Goal: Find specific page/section: Find specific page/section

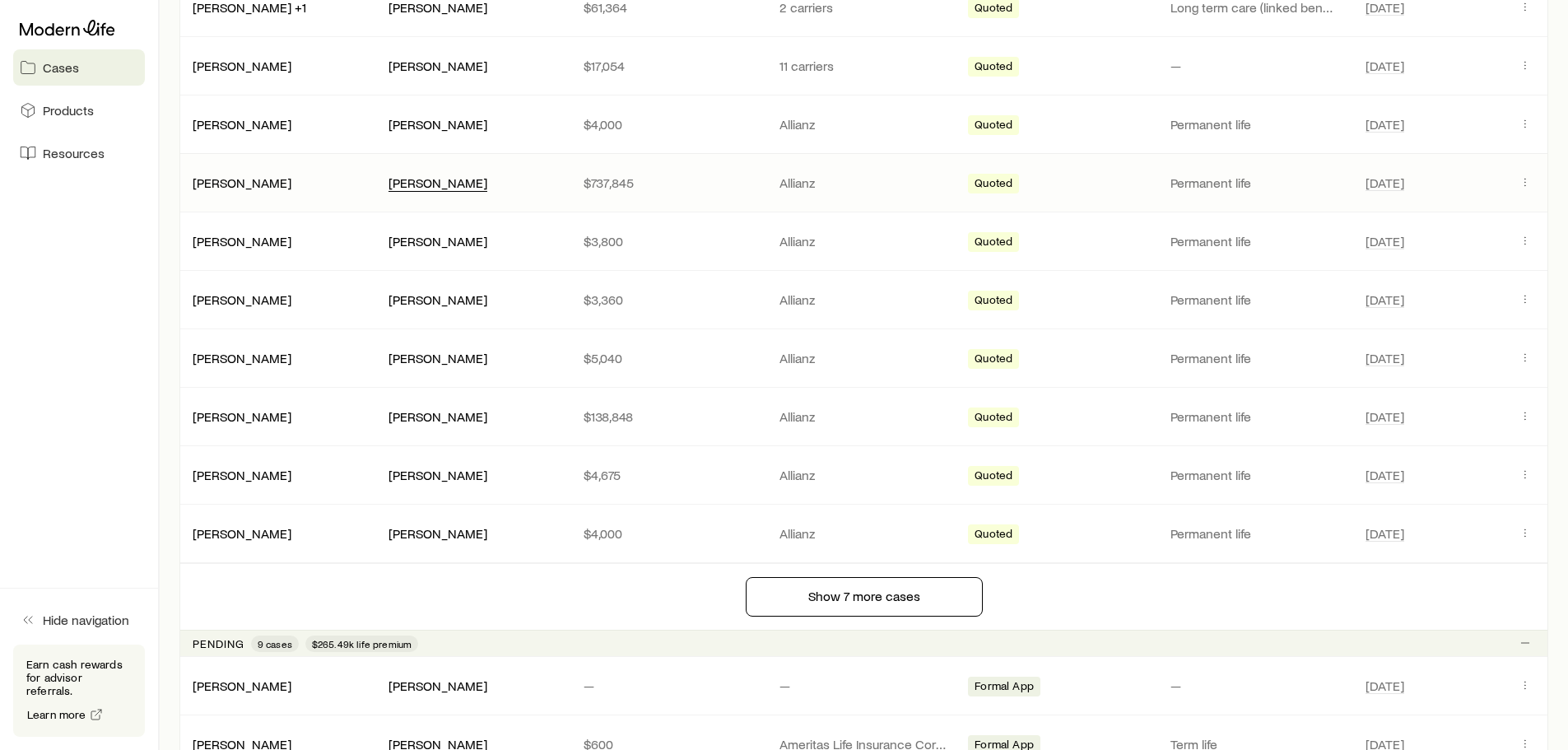
scroll to position [1482, 0]
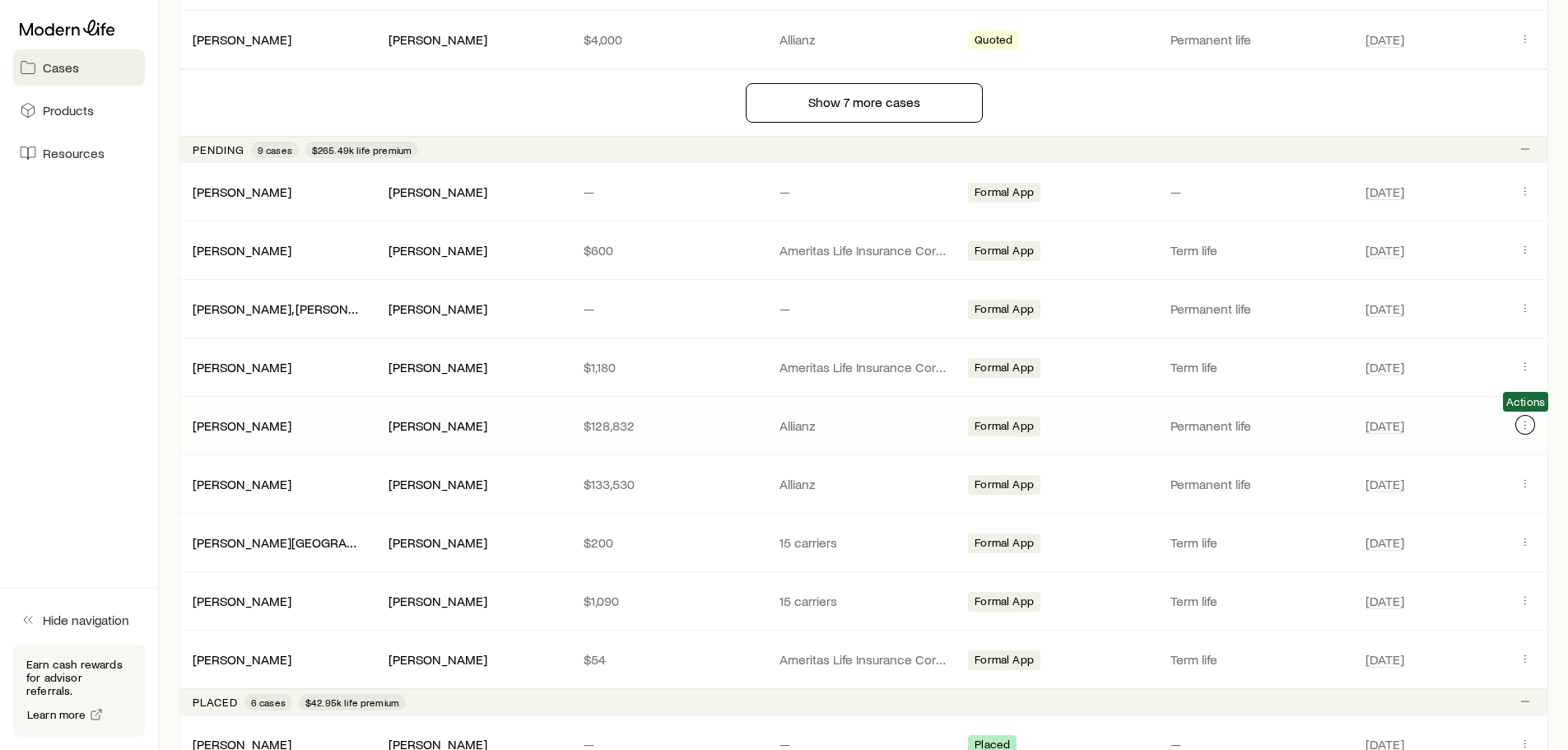
click at [1522, 419] on icon "Client cases" at bounding box center [1525, 425] width 13 height 13
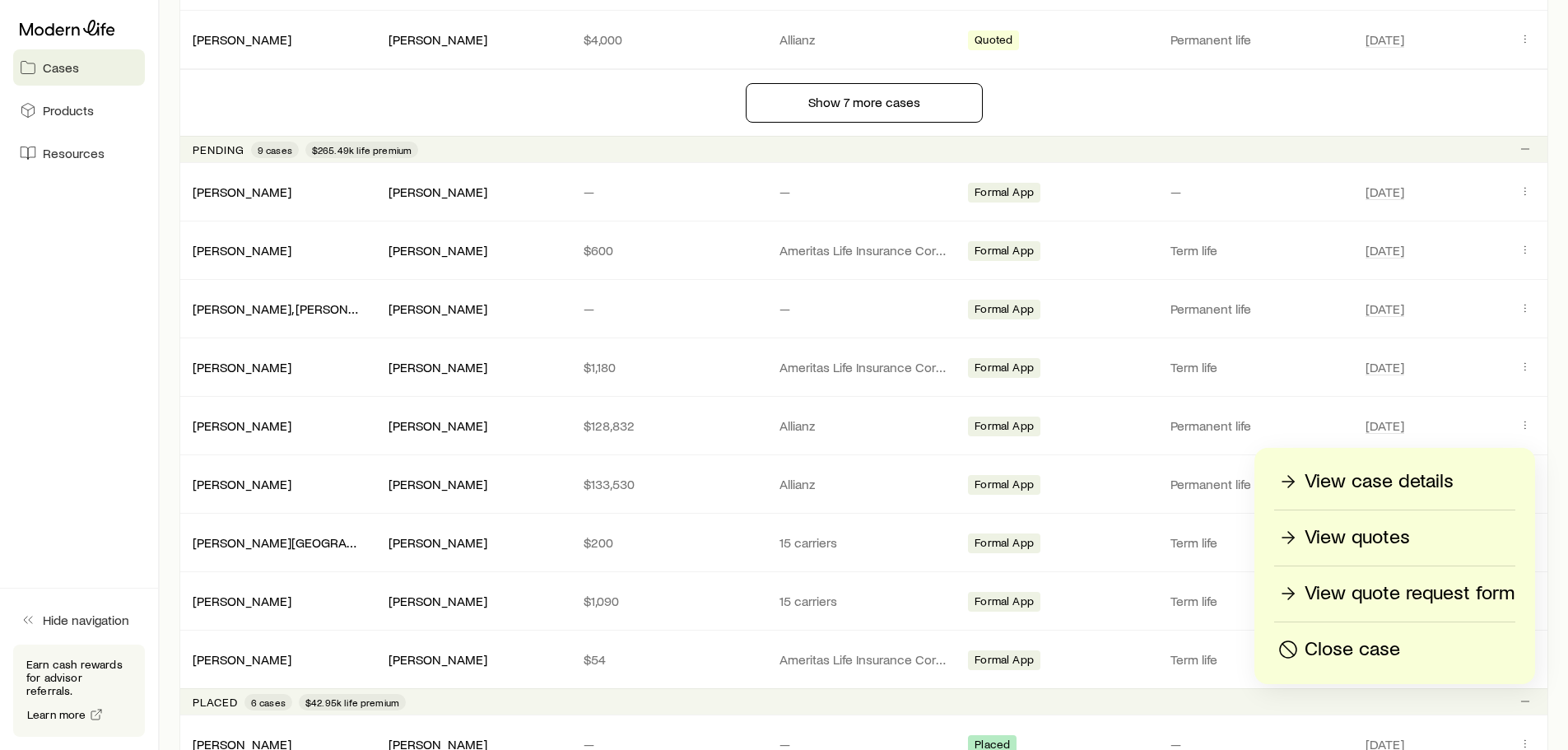
click at [1406, 473] on p "View case details" at bounding box center [1379, 481] width 149 height 27
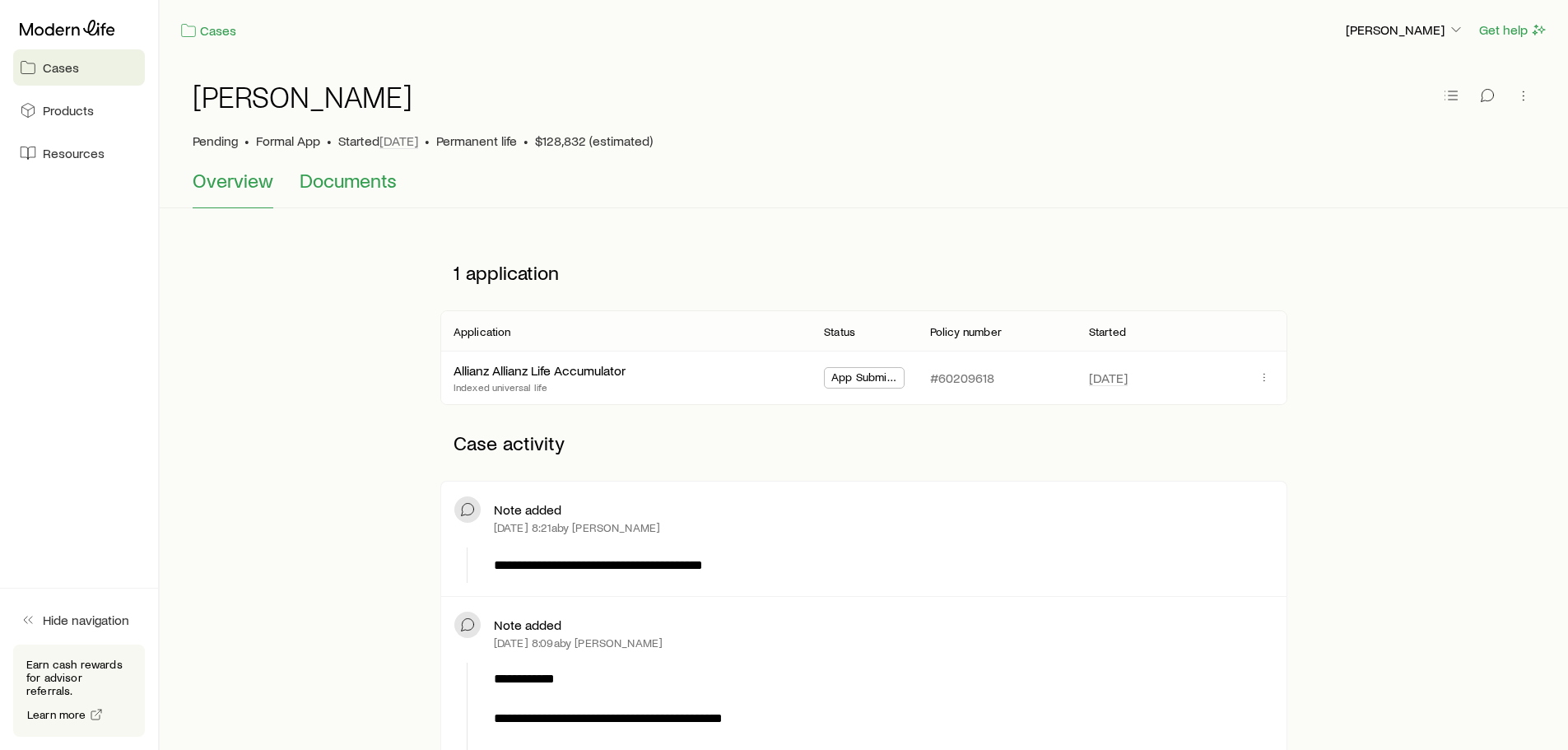
click at [368, 180] on span "Documents" at bounding box center [348, 180] width 98 height 23
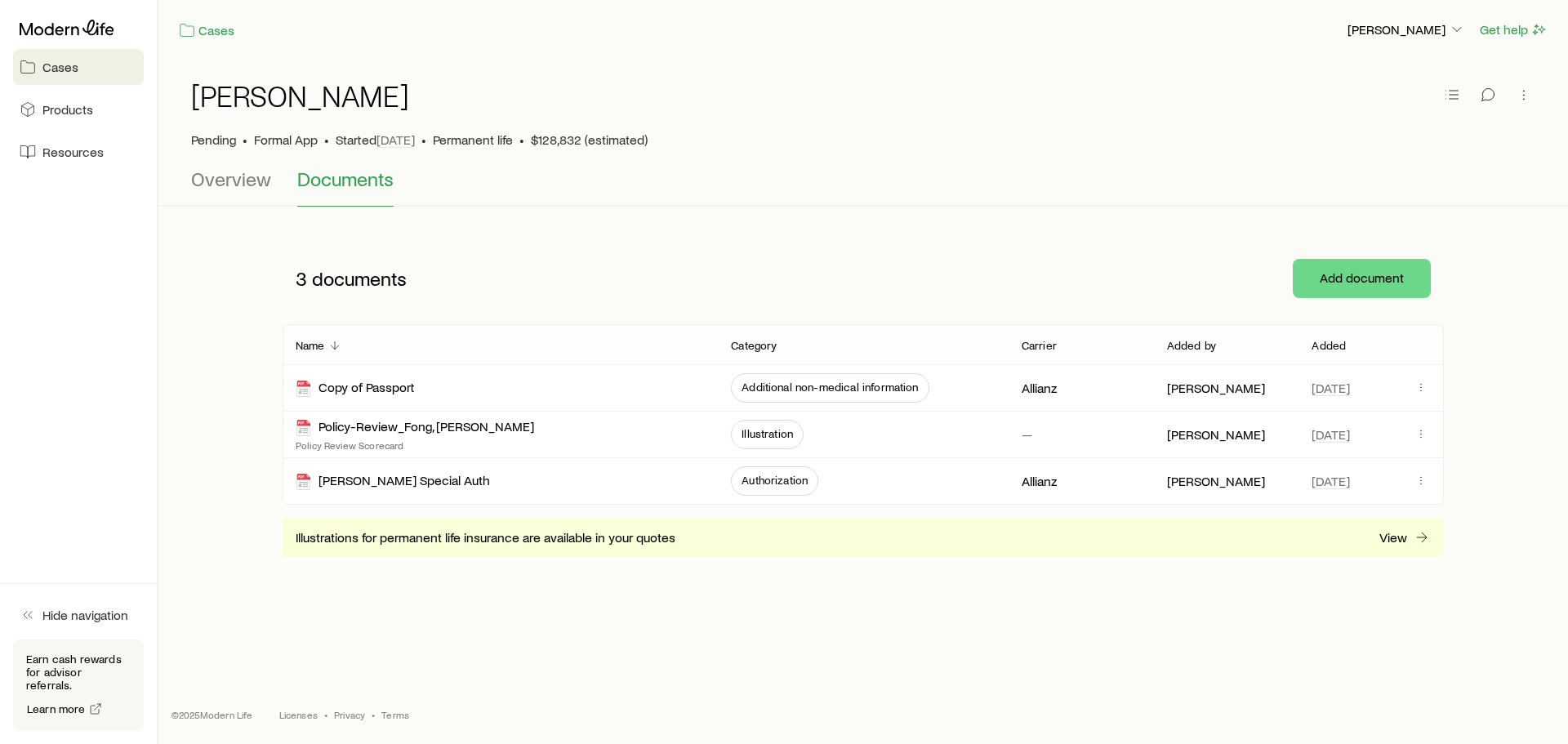
click at [93, 66] on link "Cases" at bounding box center [78, 67] width 131 height 36
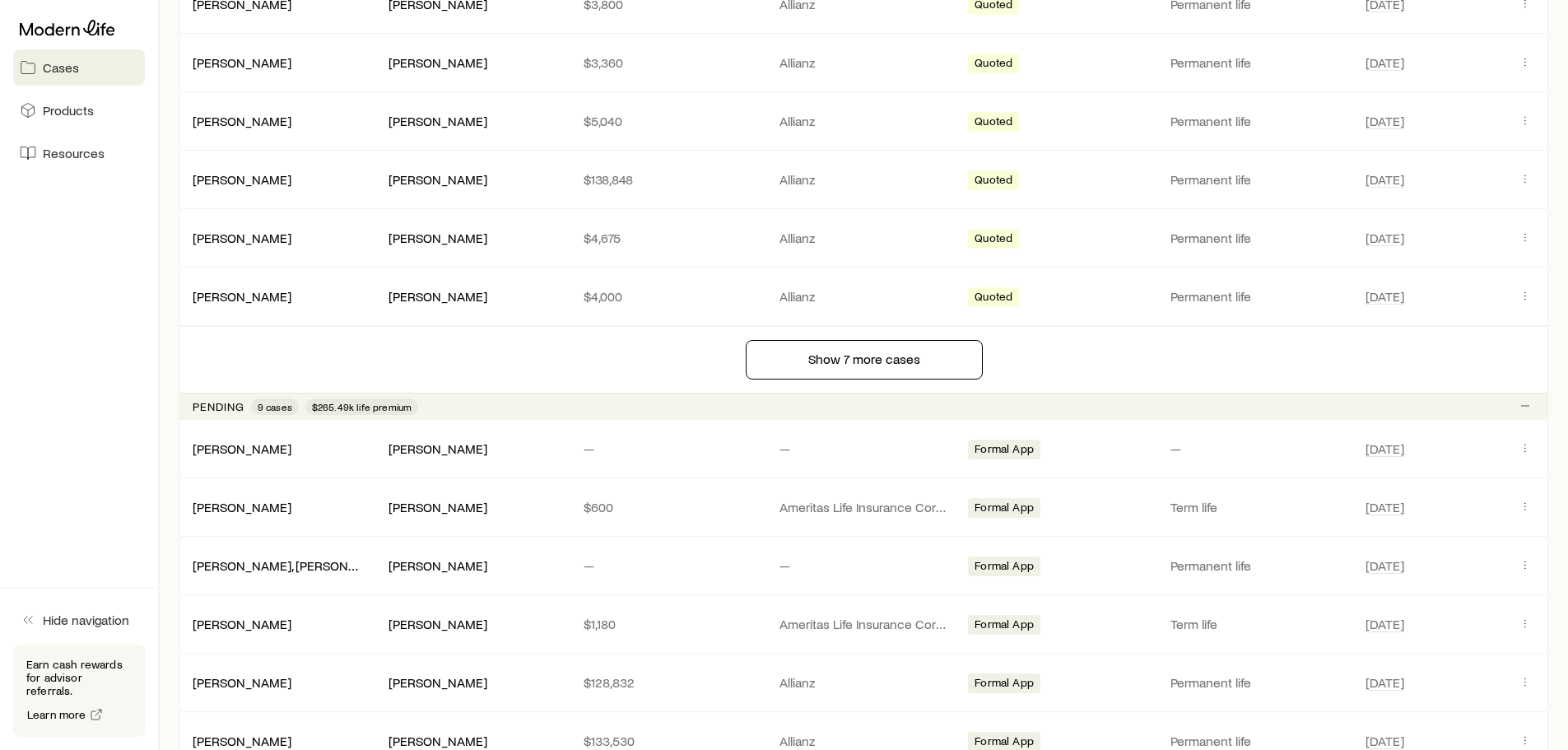
scroll to position [1235, 0]
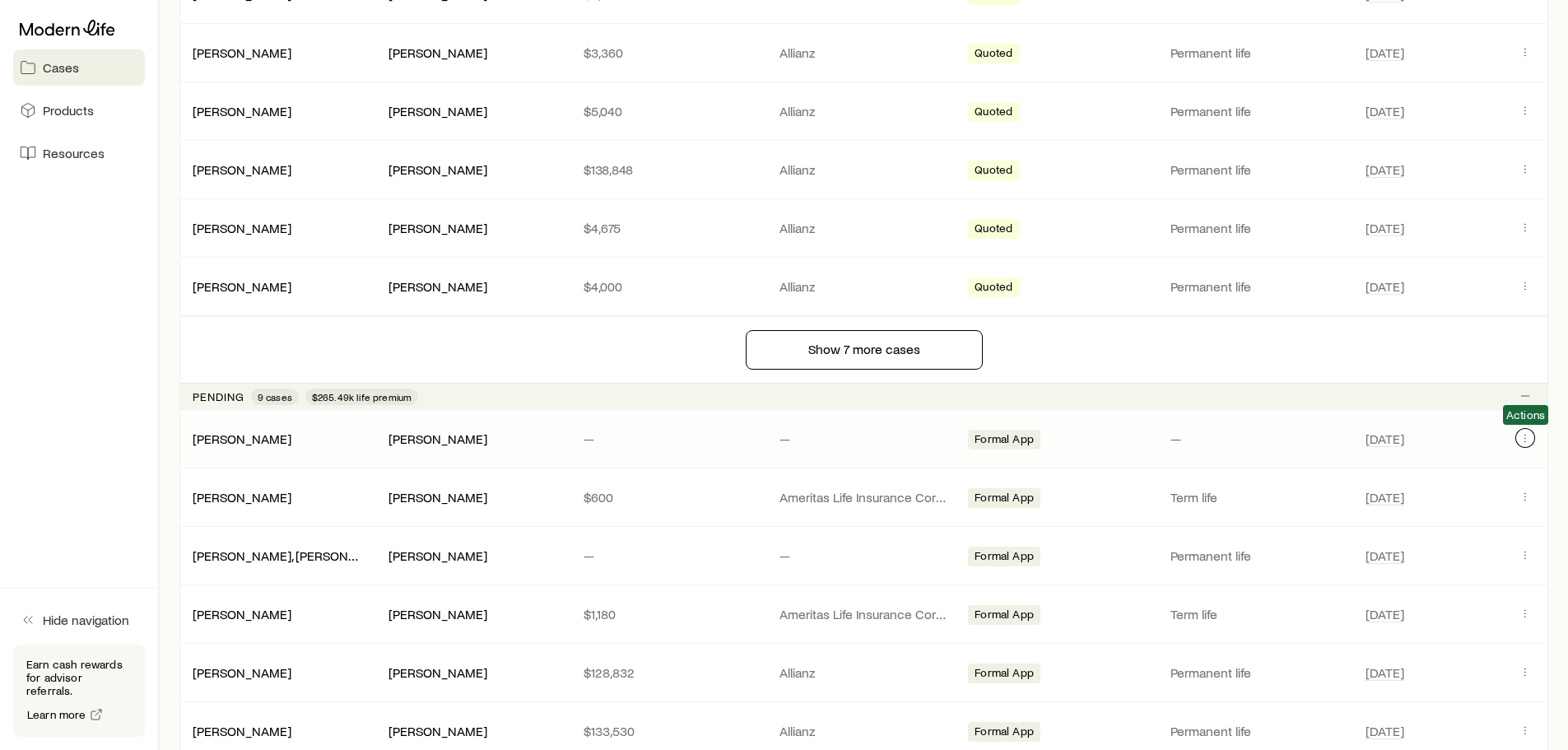
click at [1528, 436] on icon "Client cases" at bounding box center [1525, 438] width 13 height 13
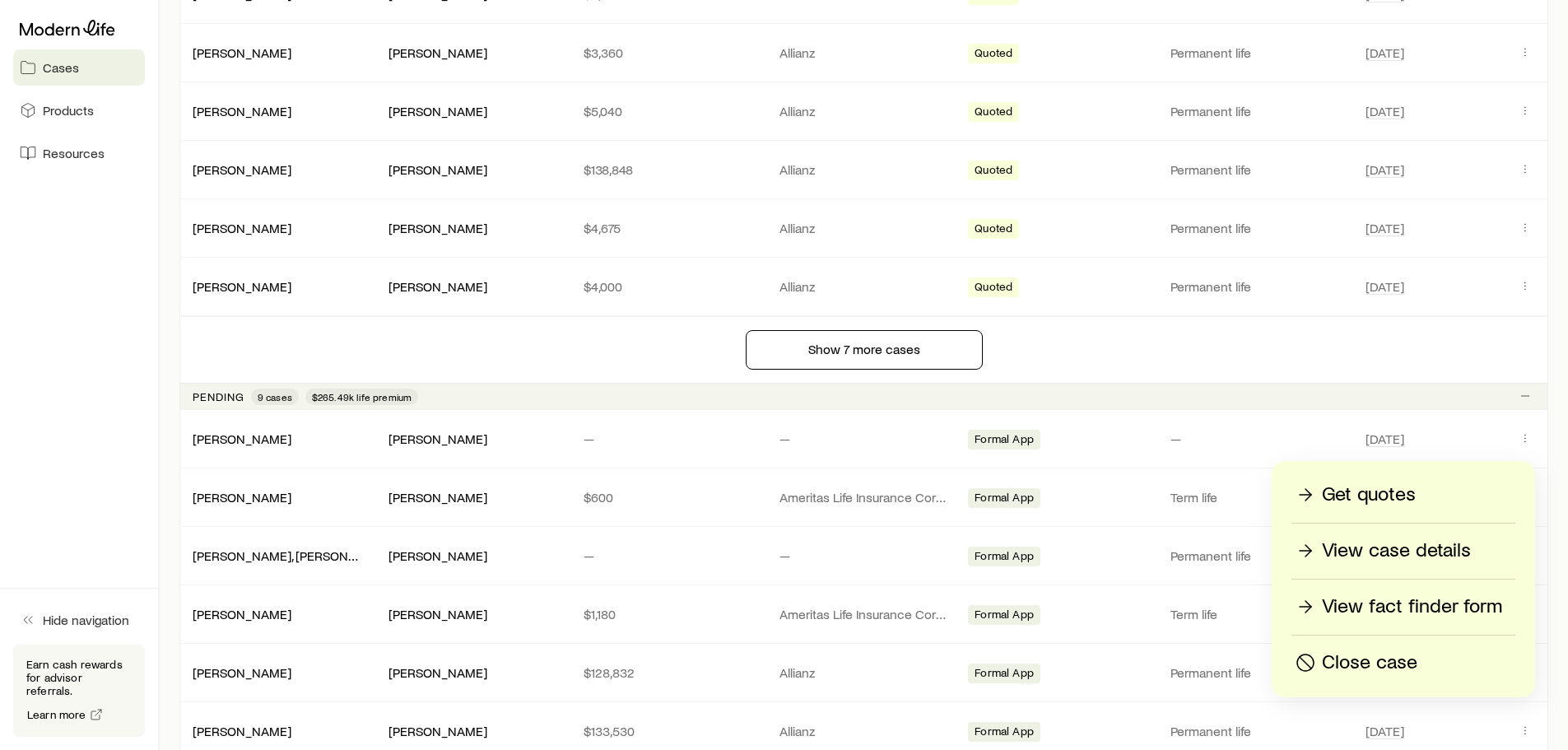
click at [1367, 548] on p "View case details" at bounding box center [1397, 551] width 149 height 27
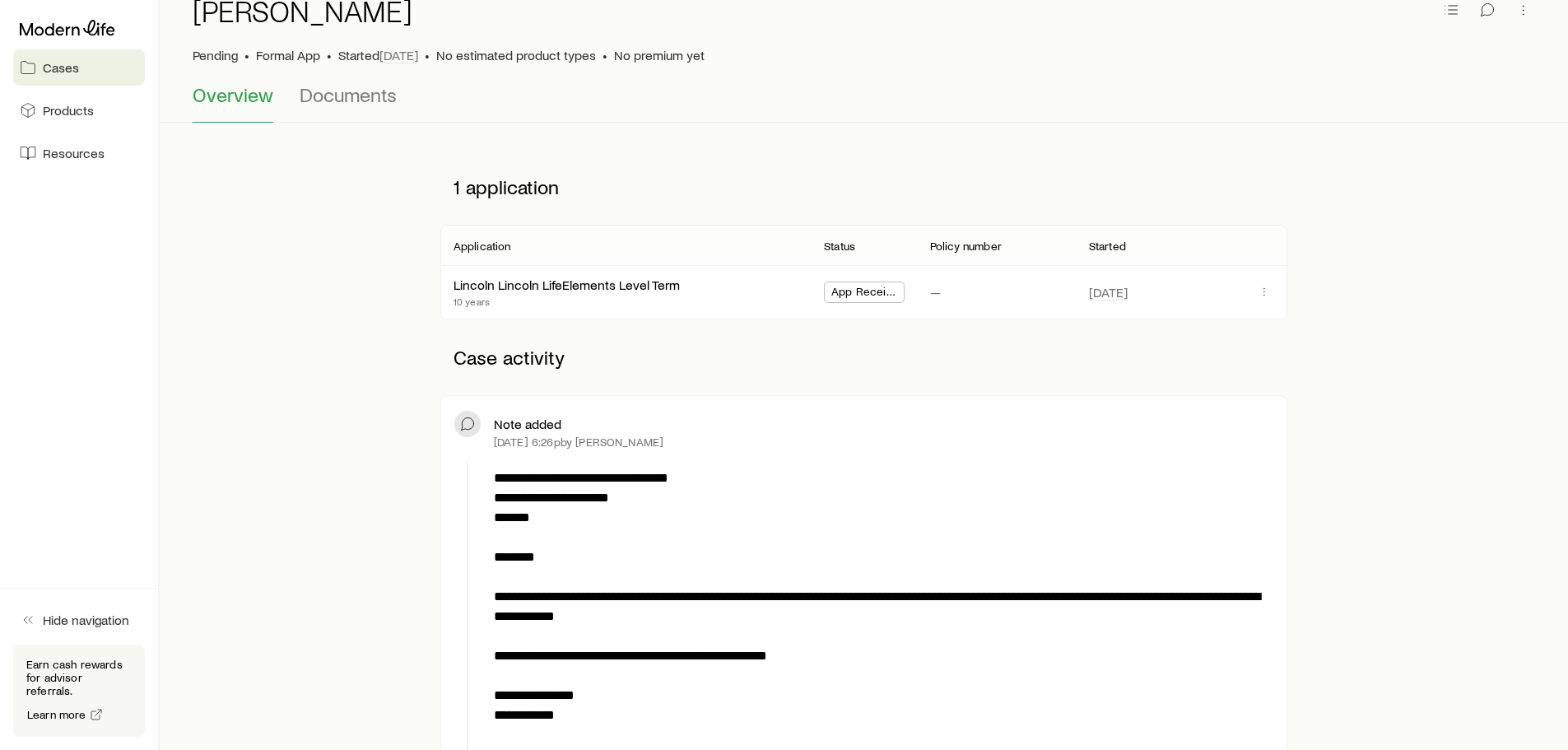
scroll to position [82, 0]
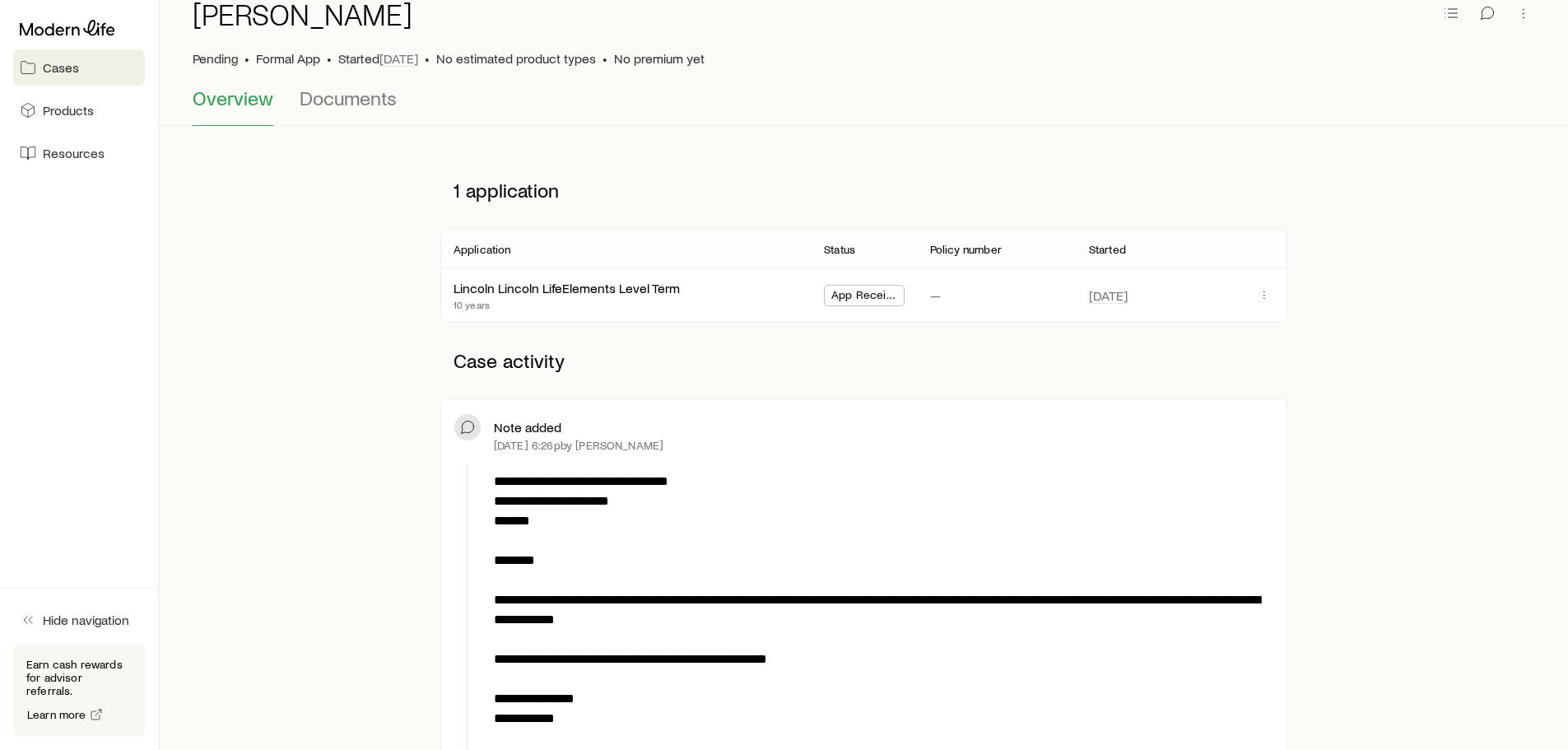
click at [858, 291] on span "App Received" at bounding box center [864, 297] width 66 height 18
click at [342, 105] on span "Documents" at bounding box center [348, 98] width 98 height 23
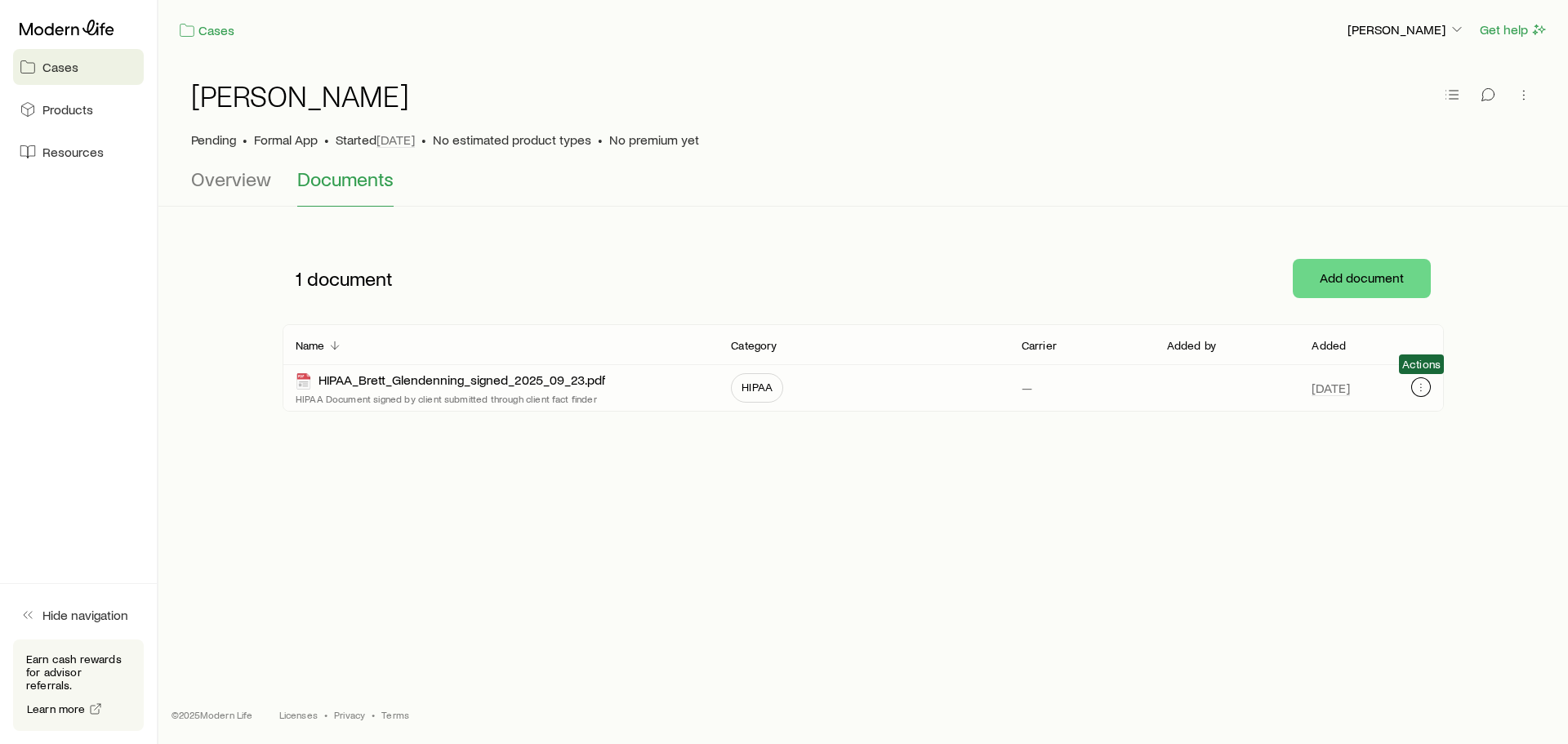
click at [1416, 389] on icon "button" at bounding box center [1421, 387] width 13 height 13
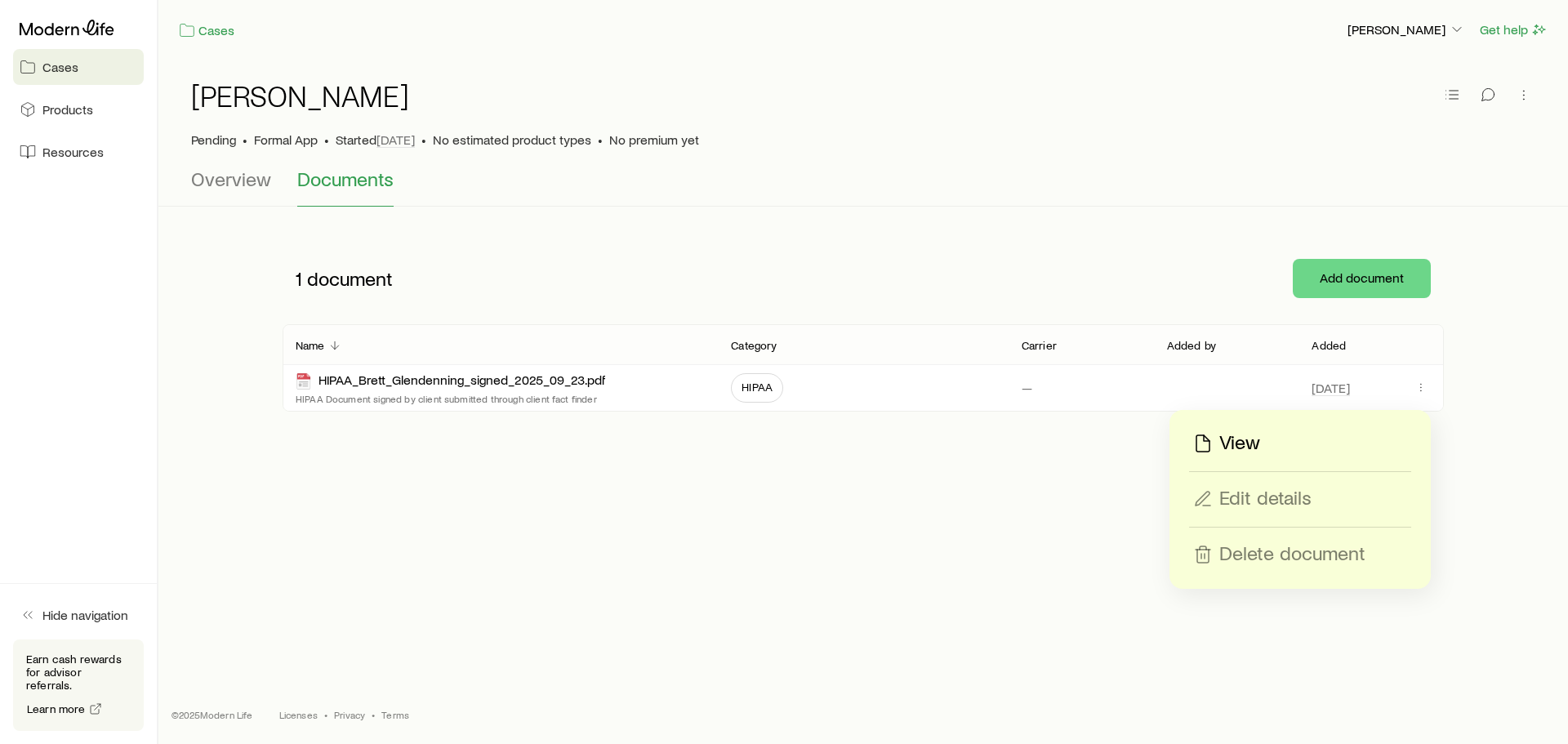
click at [1240, 446] on p "View" at bounding box center [1240, 443] width 40 height 26
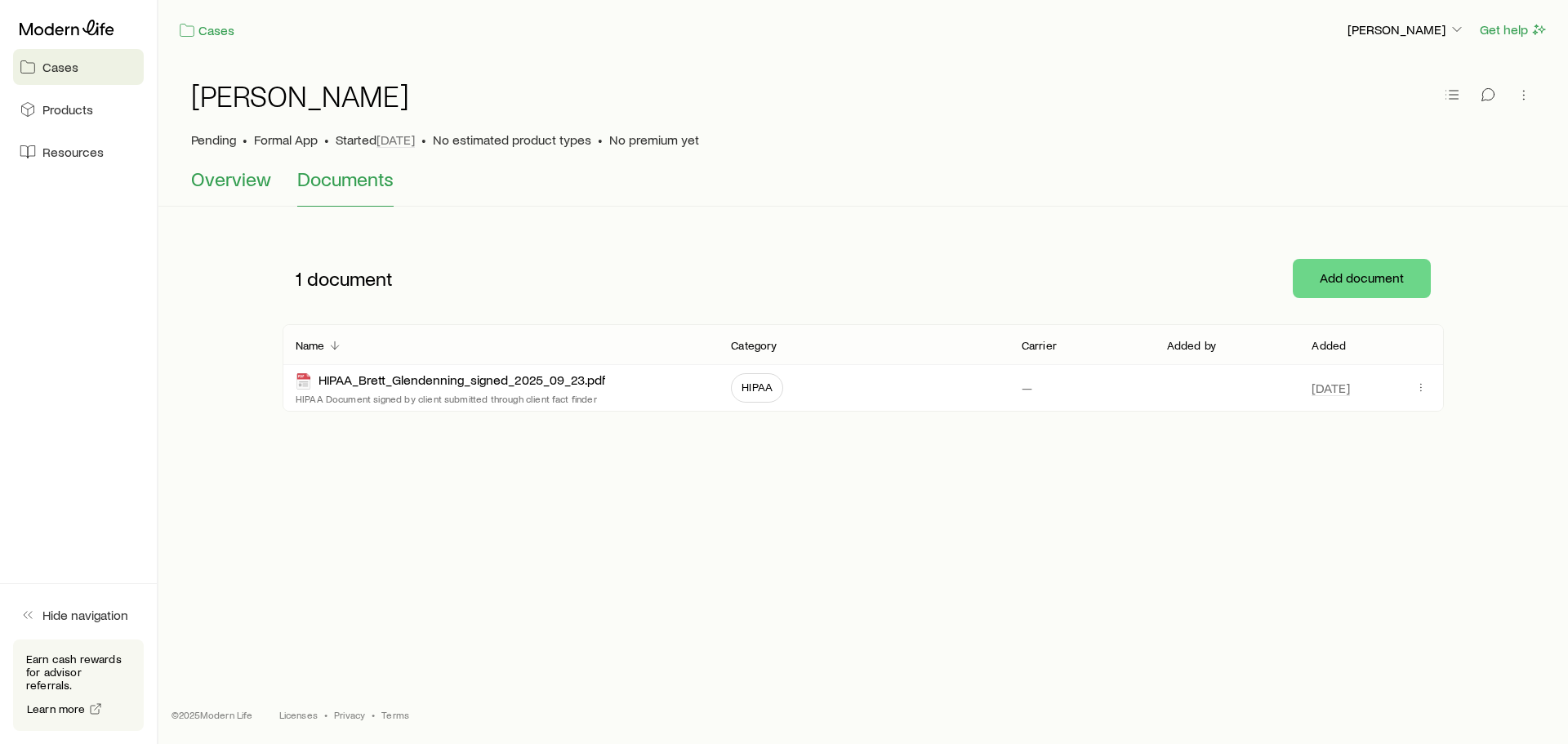
click at [238, 186] on span "Overview" at bounding box center [230, 179] width 80 height 23
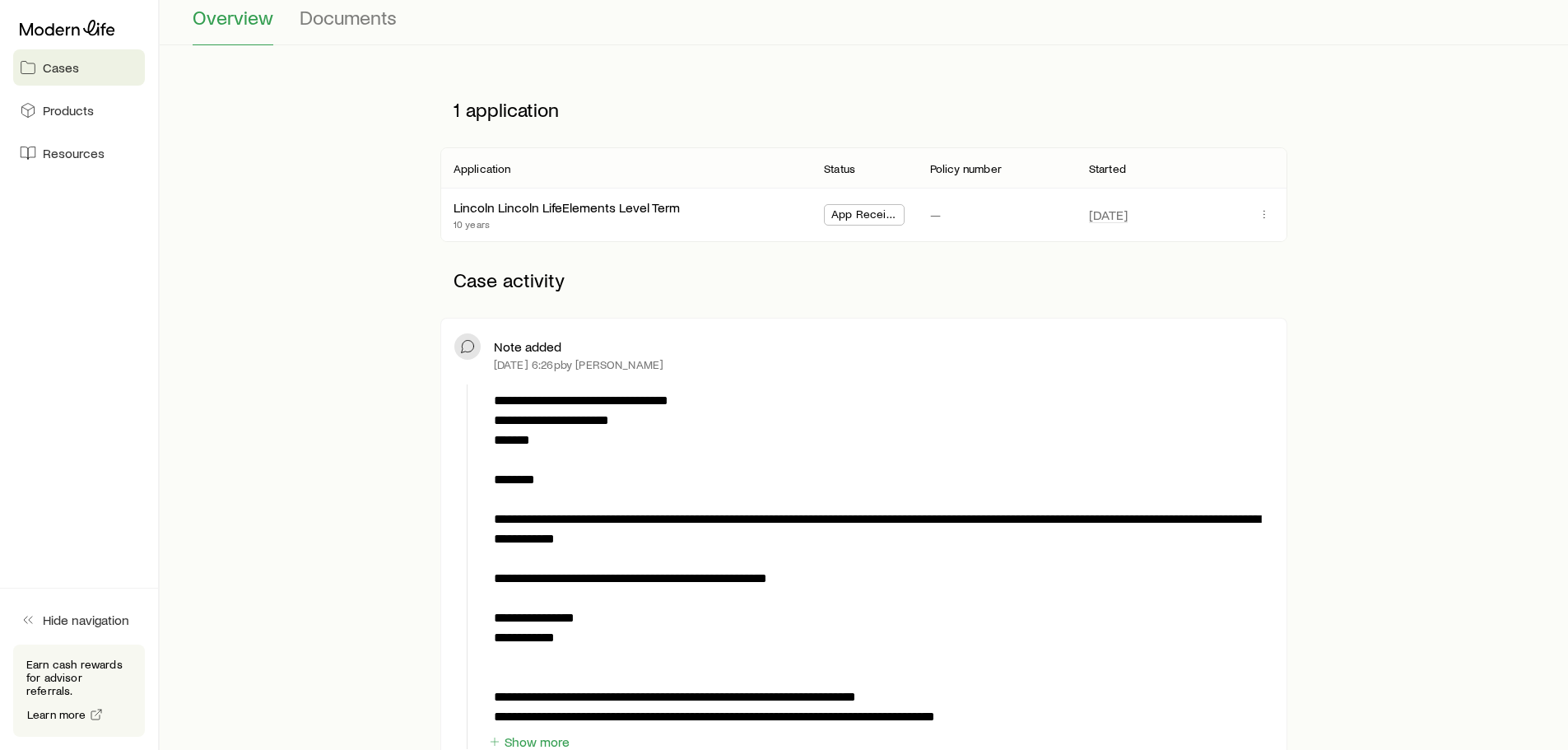
scroll to position [165, 0]
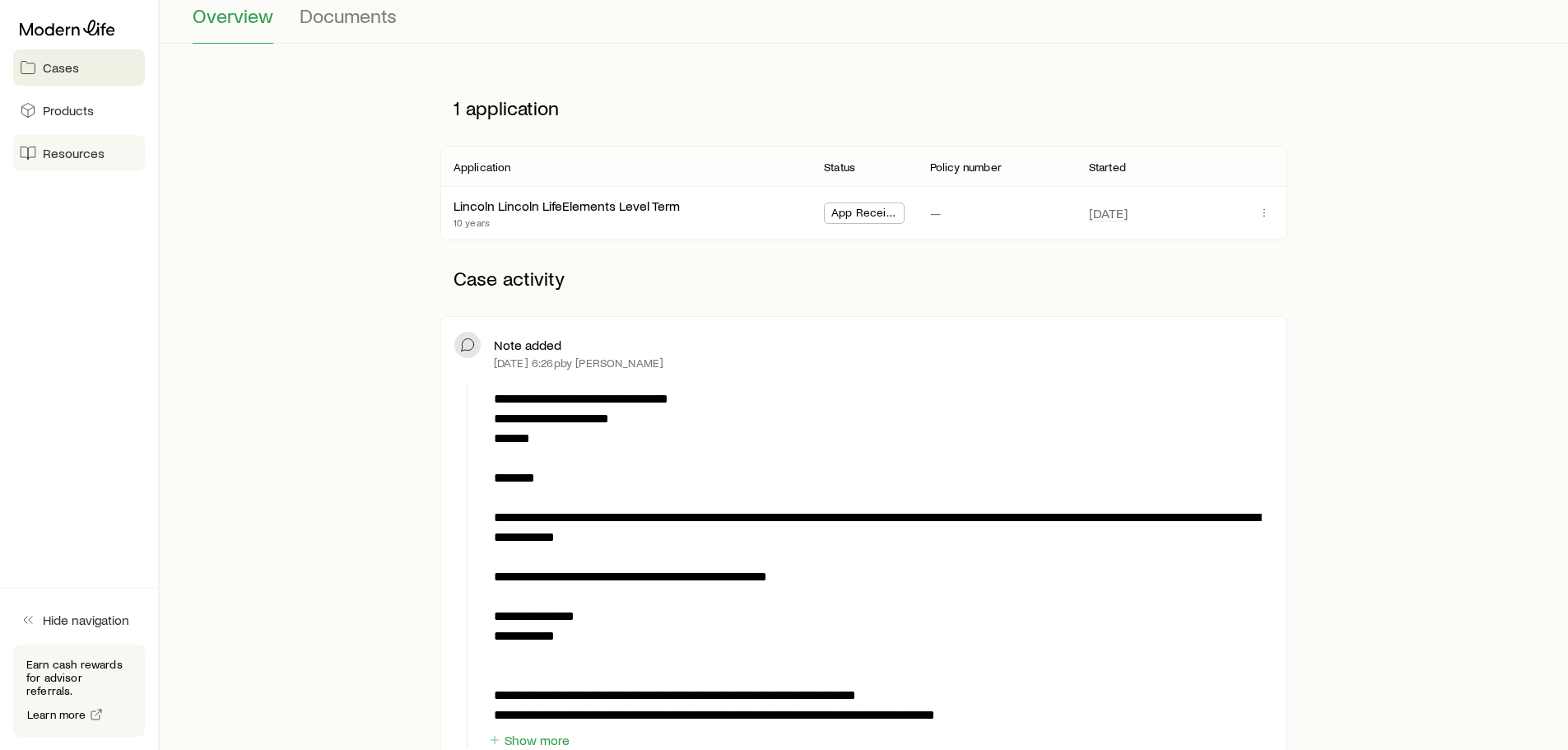
click at [85, 155] on span "Resources" at bounding box center [74, 152] width 62 height 17
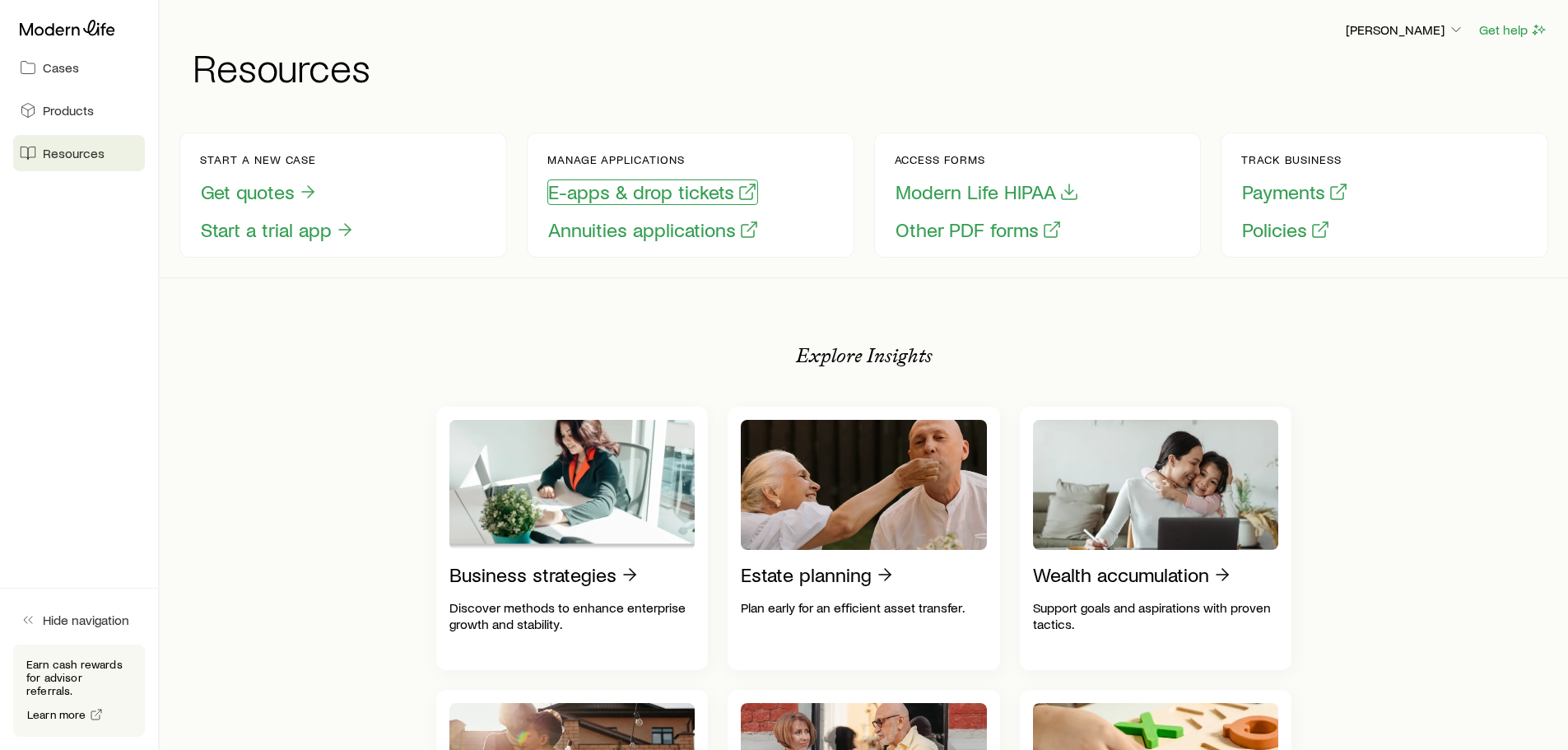
click at [635, 190] on button "E-apps & drop tickets" at bounding box center [653, 191] width 211 height 26
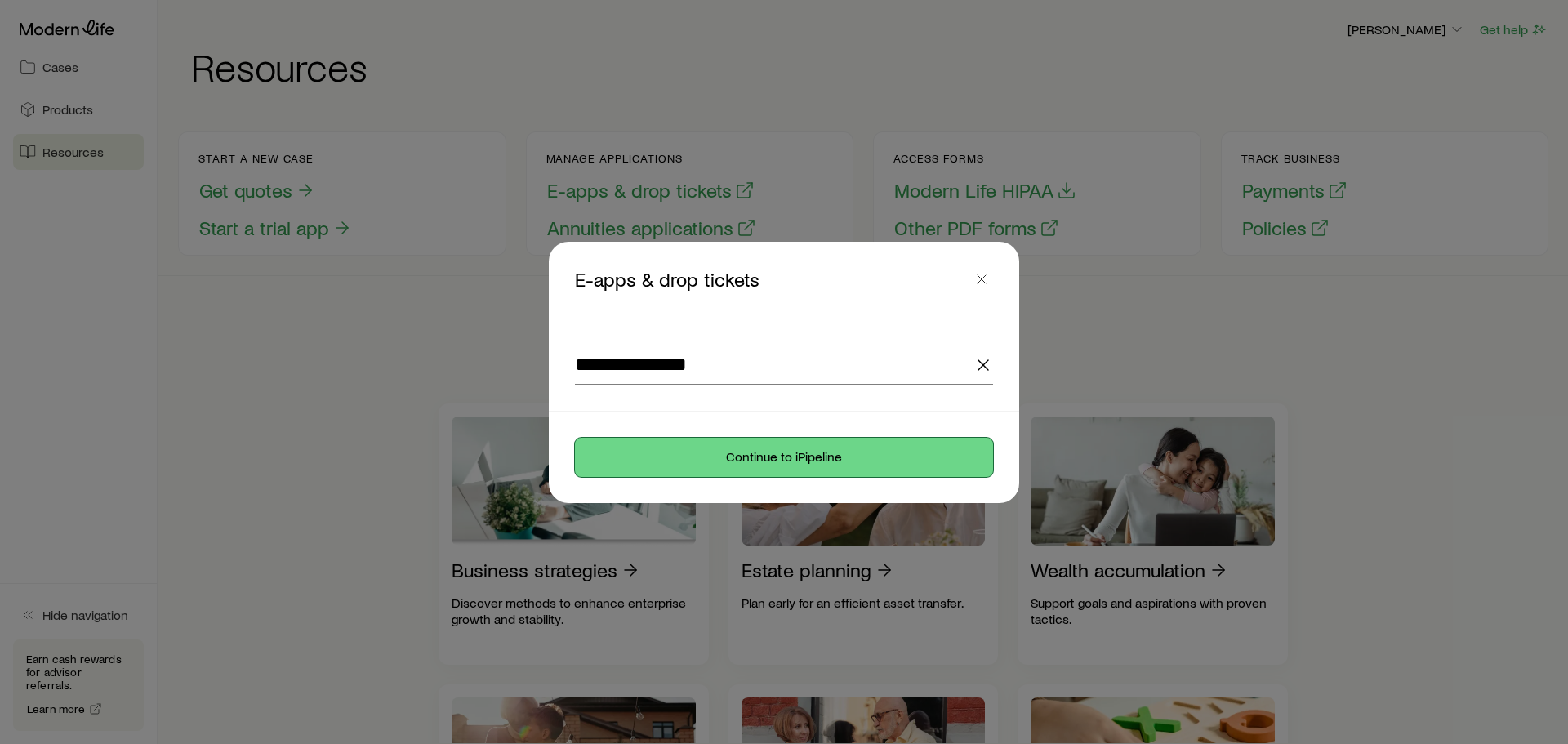
click at [722, 460] on button "Continue to iPipeline" at bounding box center [784, 457] width 419 height 40
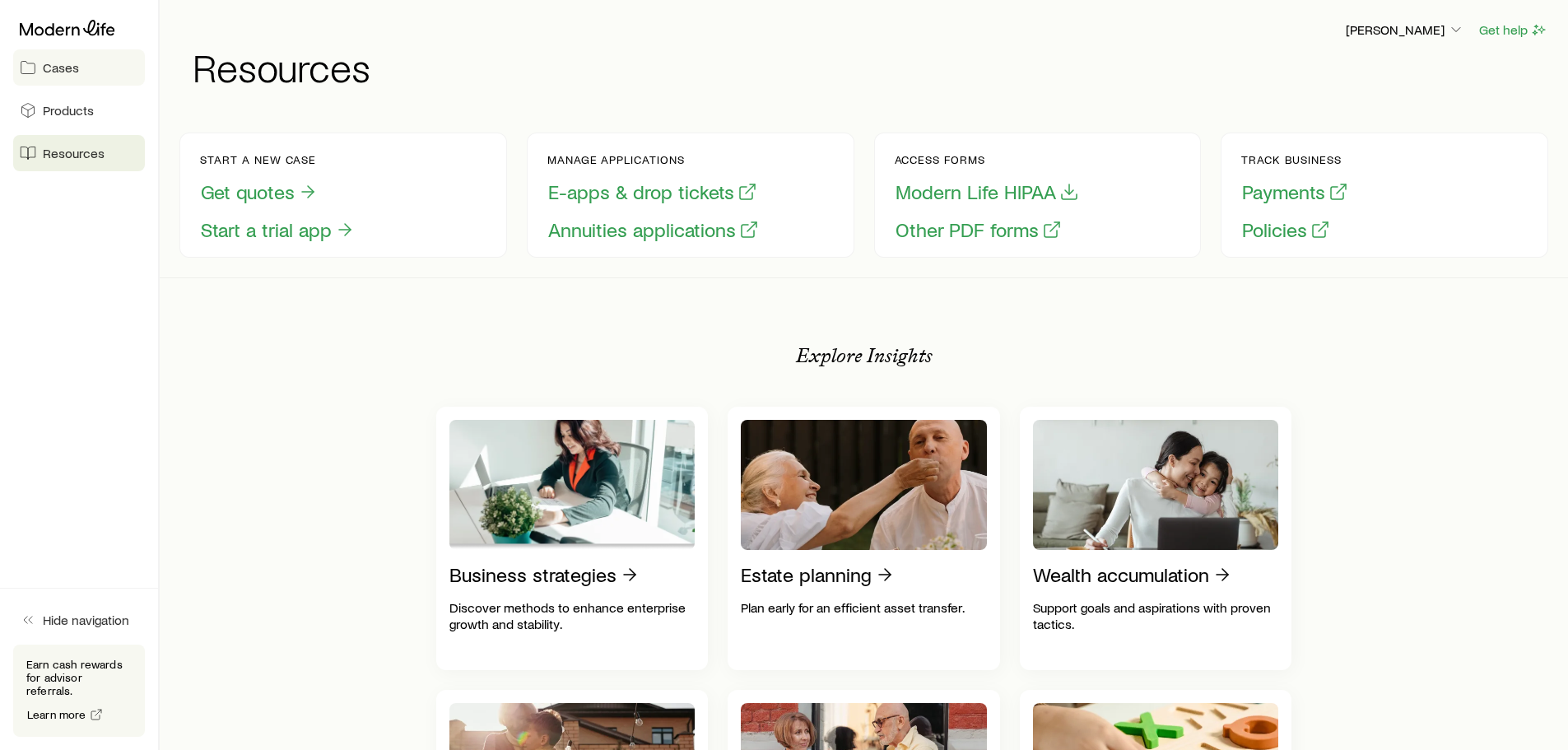
click at [71, 66] on span "Cases" at bounding box center [60, 67] width 36 height 17
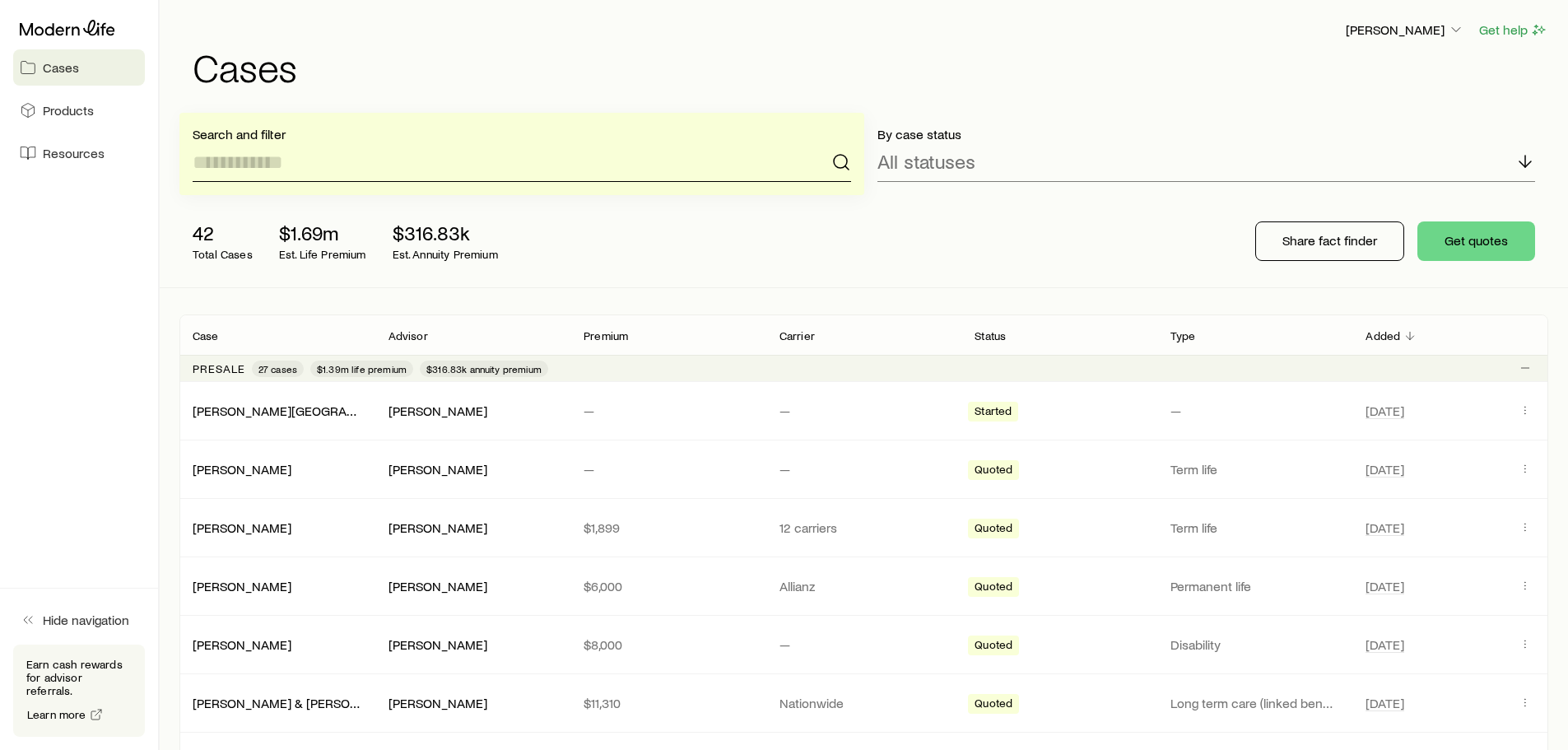
click at [329, 158] on input at bounding box center [521, 162] width 659 height 40
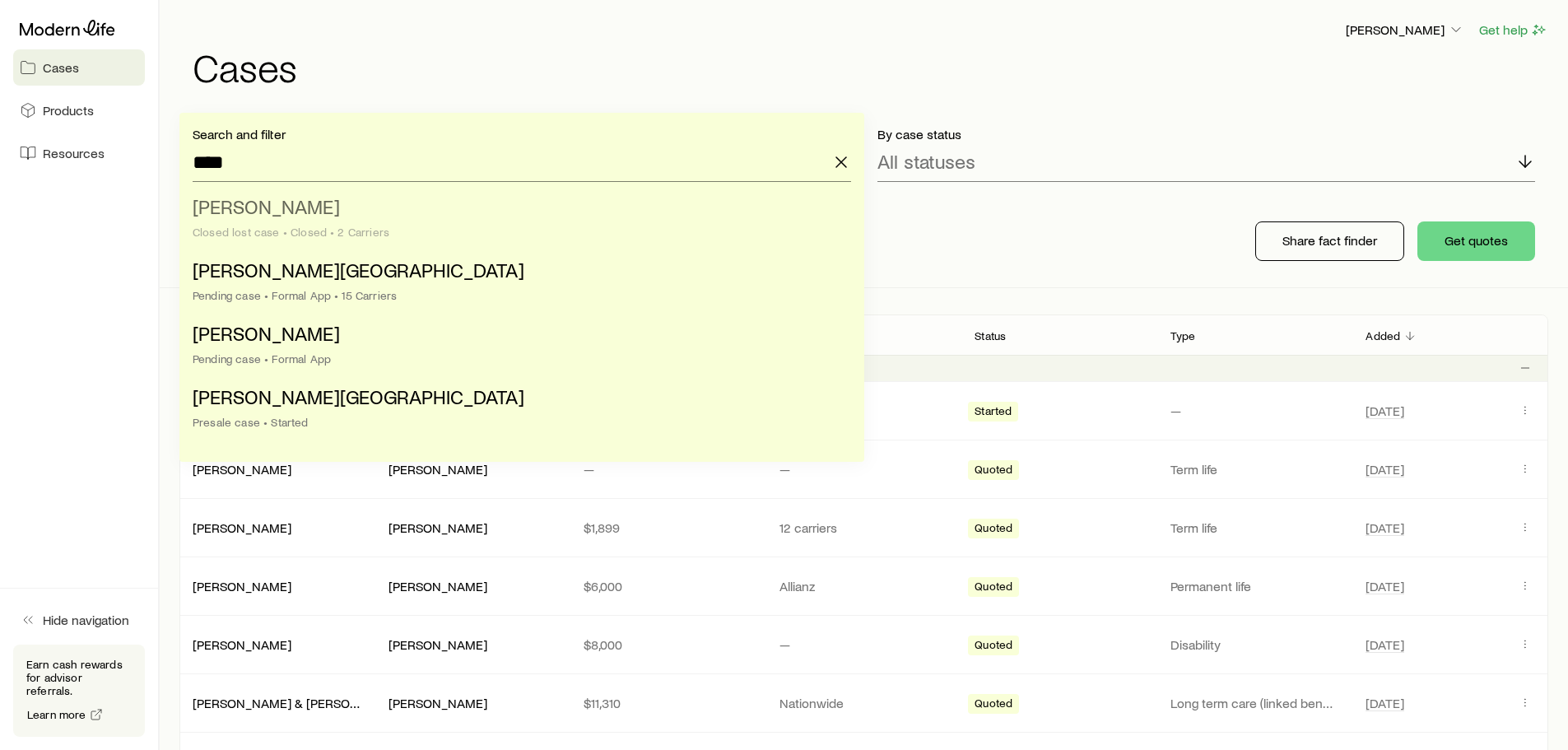
click at [309, 218] on li "[PERSON_NAME] lost case • Closed • 2 Carriers" at bounding box center [517, 221] width 649 height 64
type input "**********"
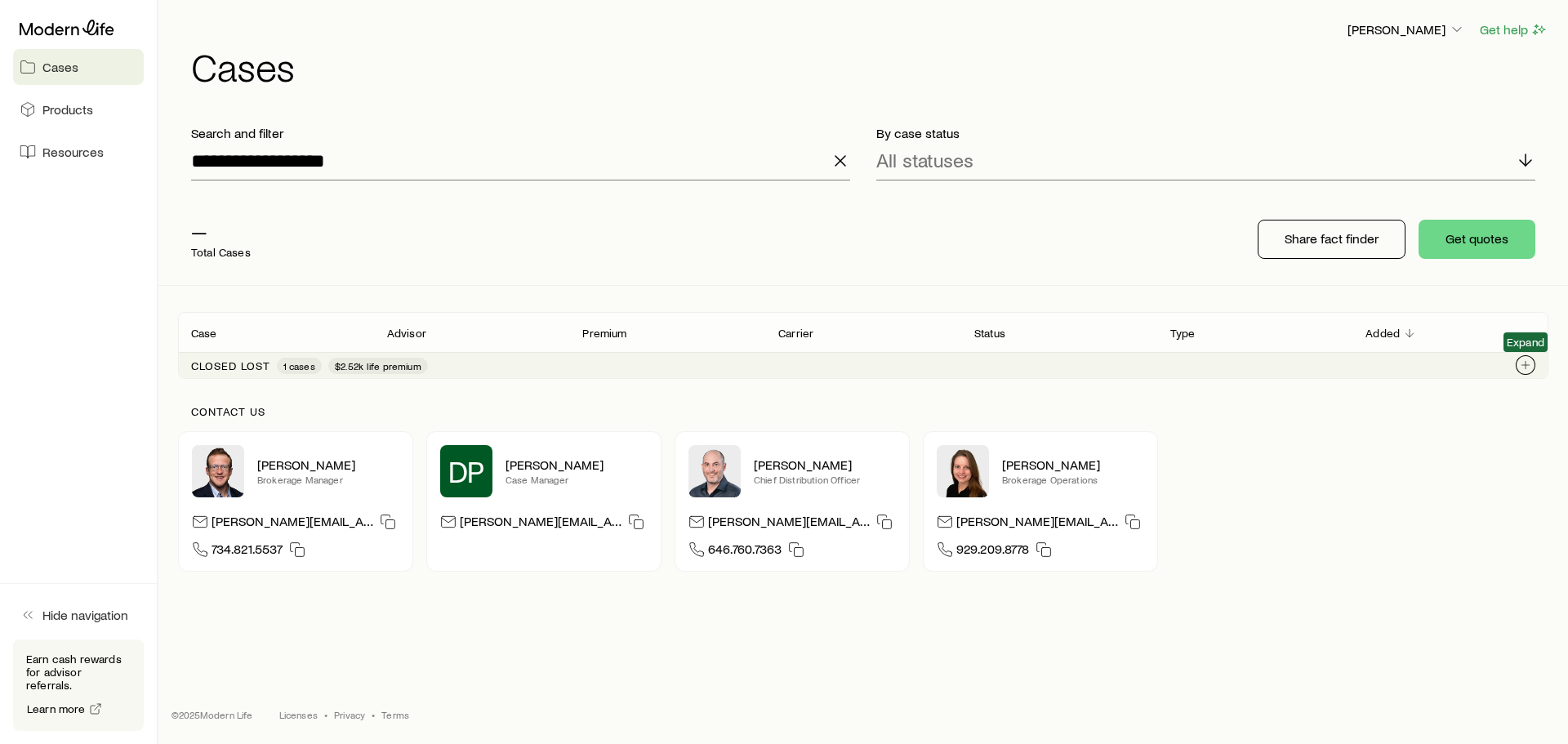
click at [1526, 361] on icon "Client cases" at bounding box center [1525, 365] width 13 height 13
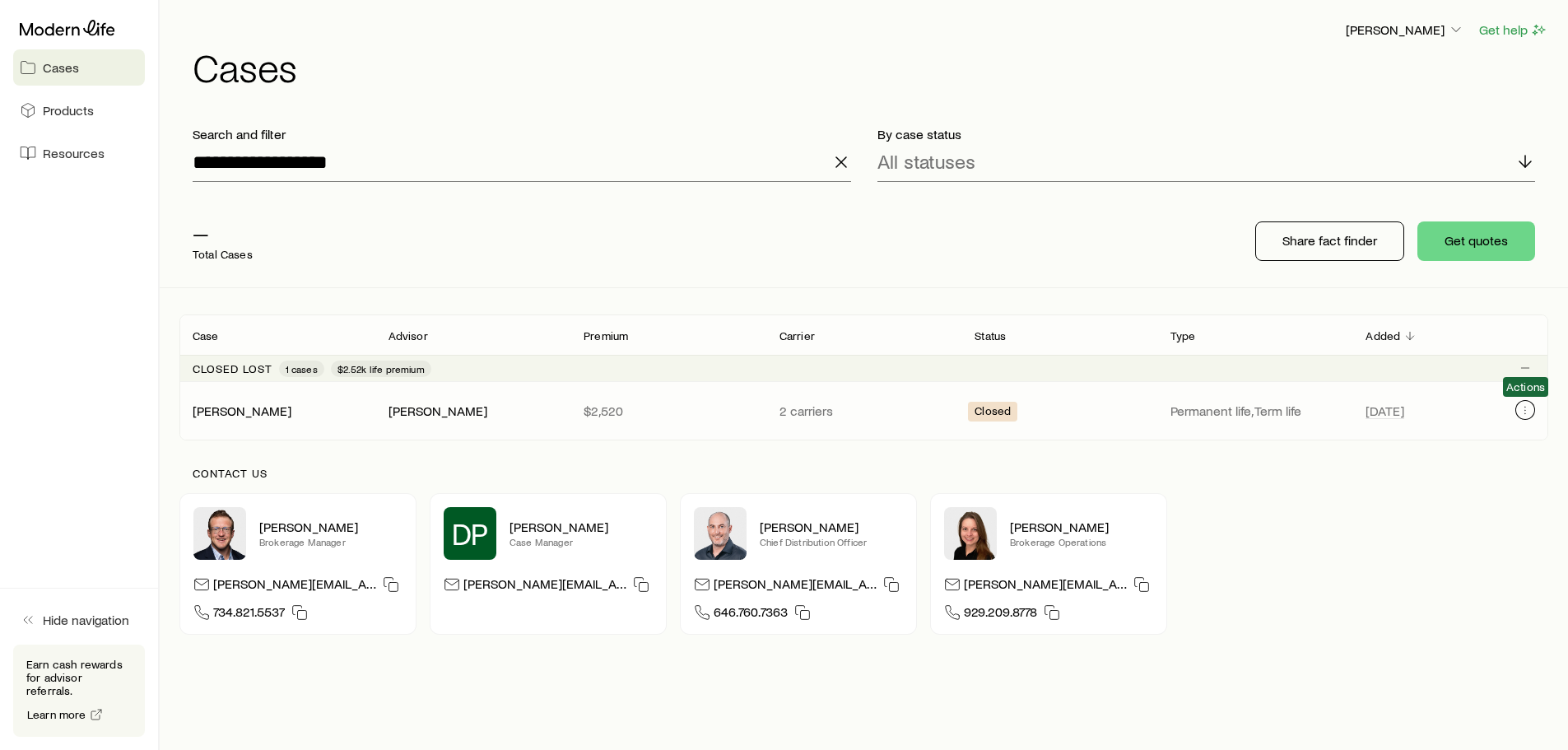
click at [1521, 416] on icon "Client cases" at bounding box center [1525, 410] width 13 height 13
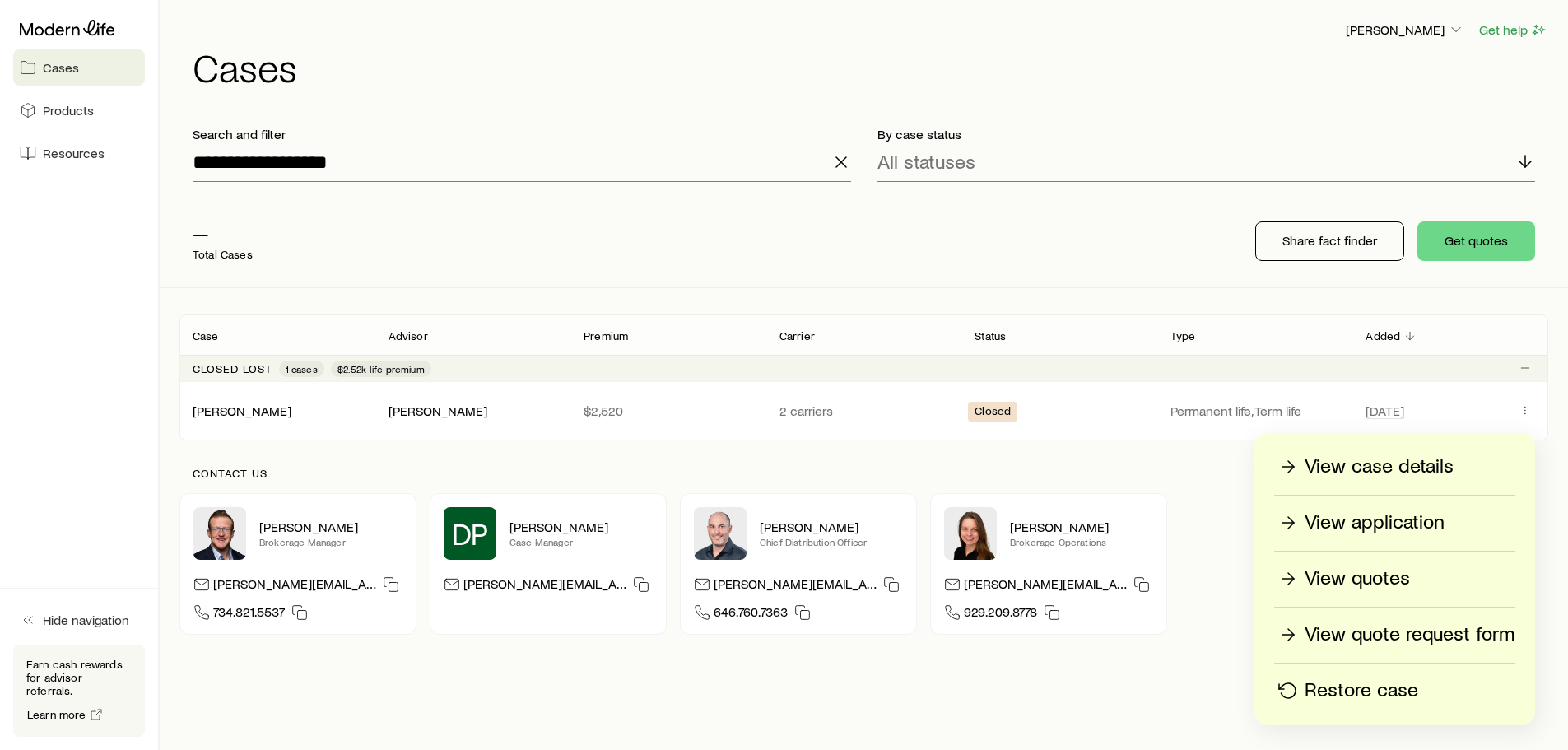
click at [1355, 465] on p "View case details" at bounding box center [1379, 467] width 149 height 27
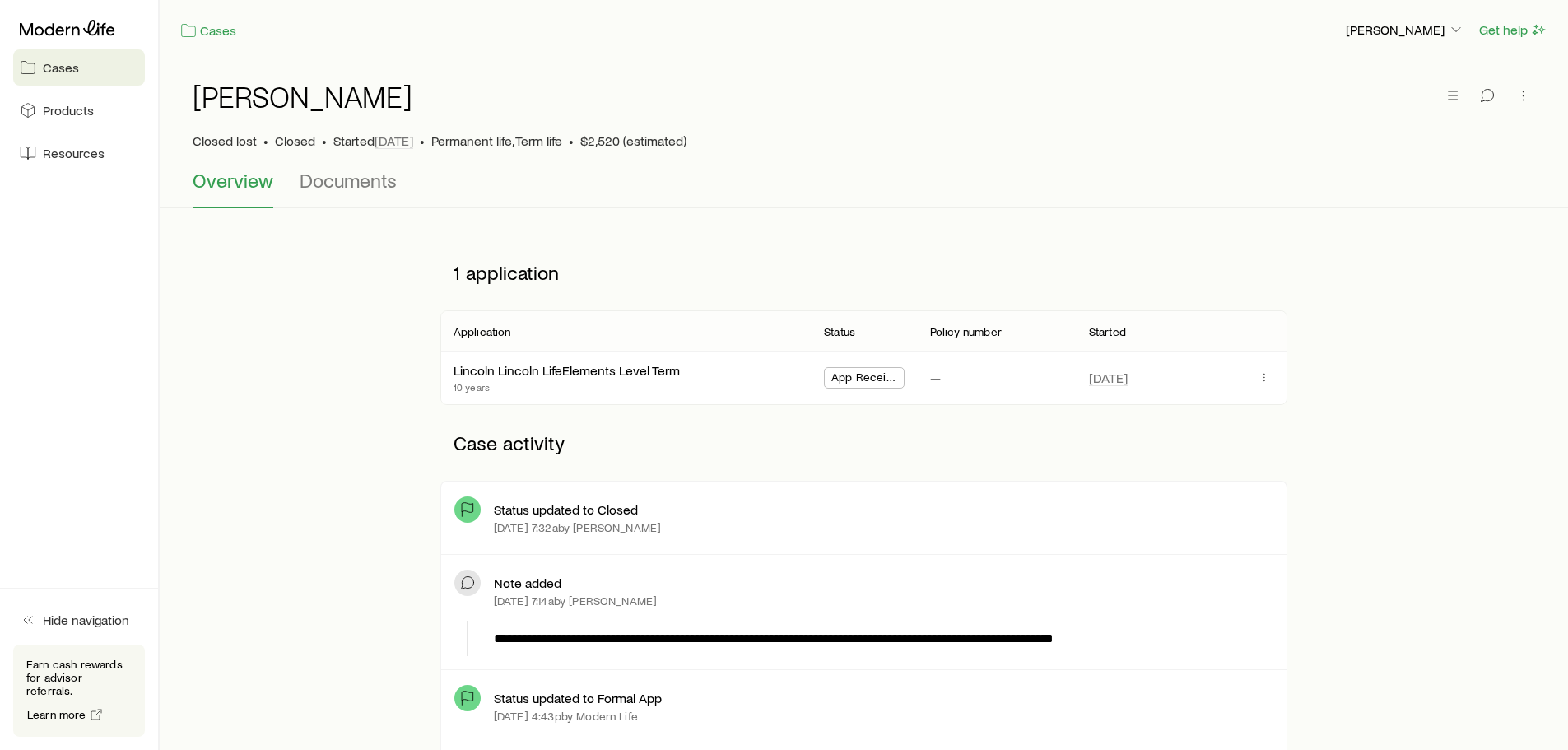
click at [66, 62] on span "Cases" at bounding box center [60, 67] width 36 height 17
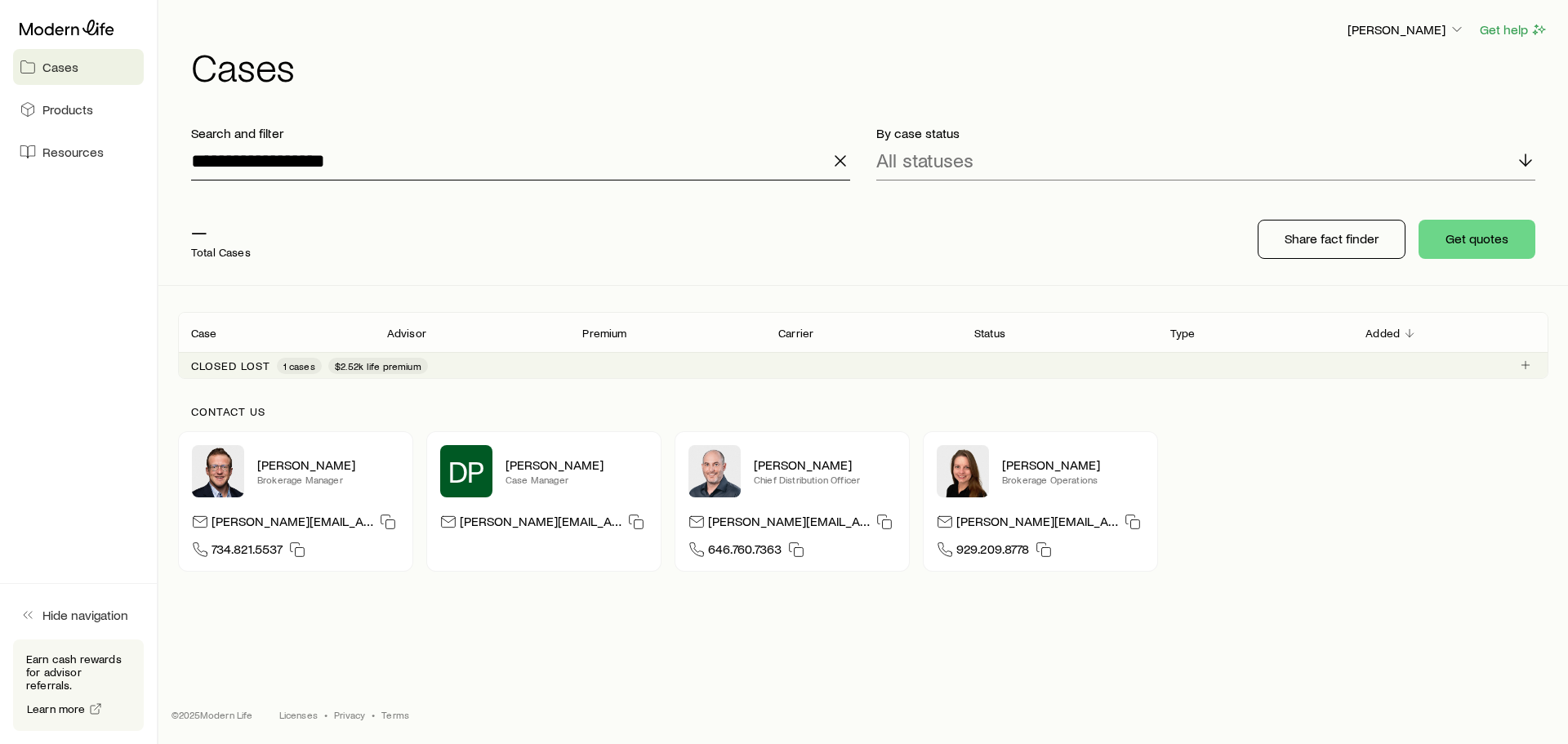
click at [400, 165] on input "**********" at bounding box center [521, 161] width 660 height 40
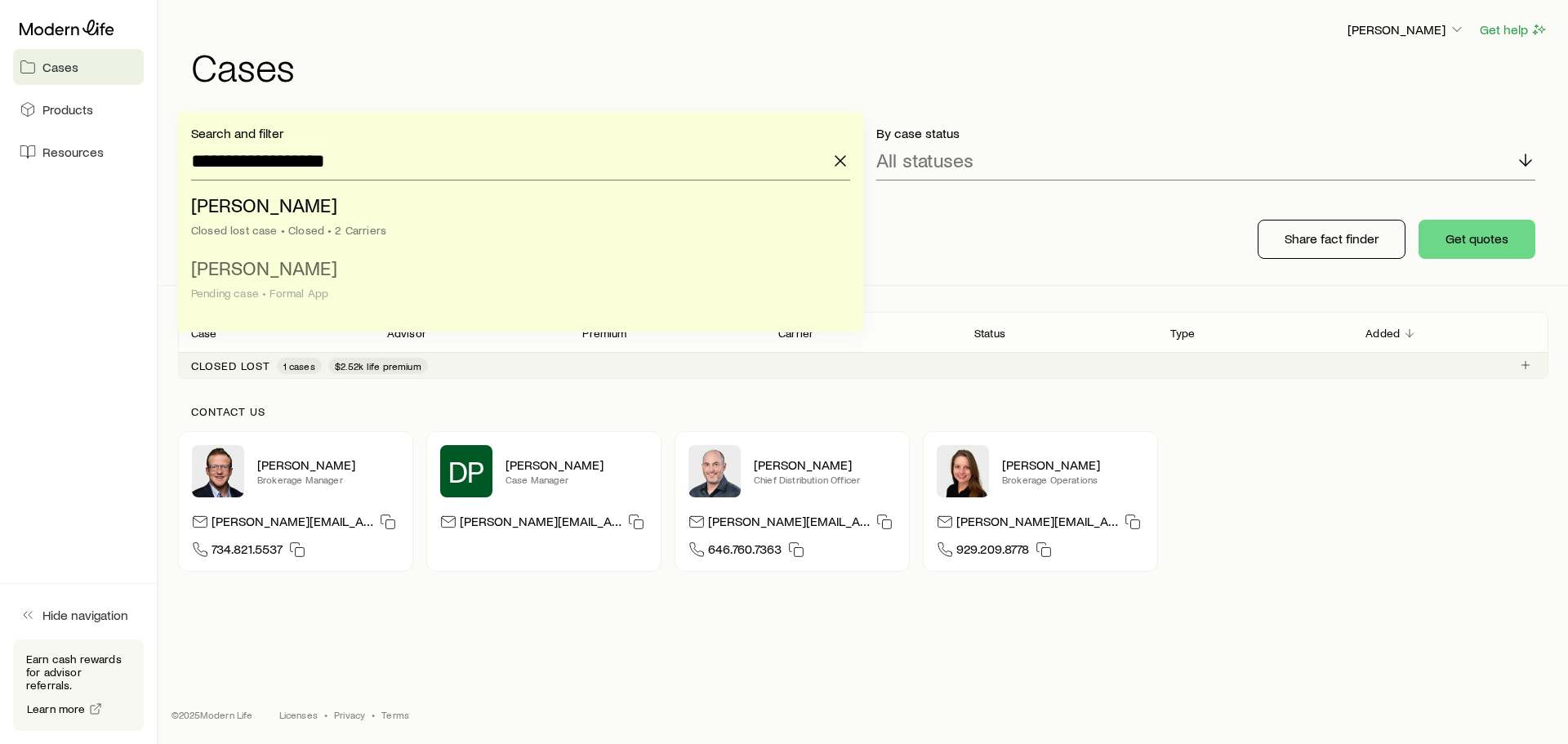
click at [390, 267] on li "[PERSON_NAME] case • Formal App" at bounding box center [515, 281] width 649 height 63
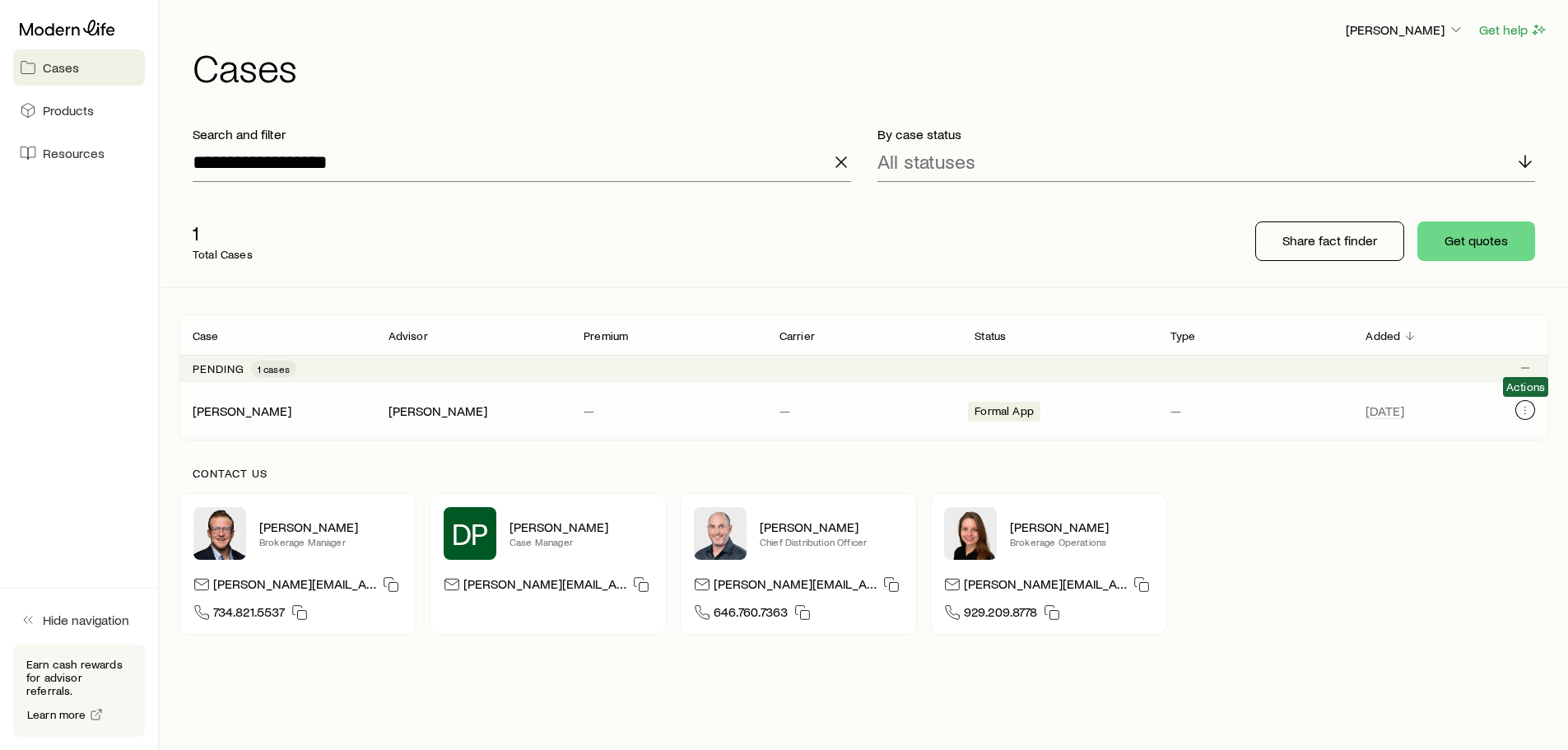
click at [1530, 406] on icon "Client cases" at bounding box center [1525, 410] width 13 height 13
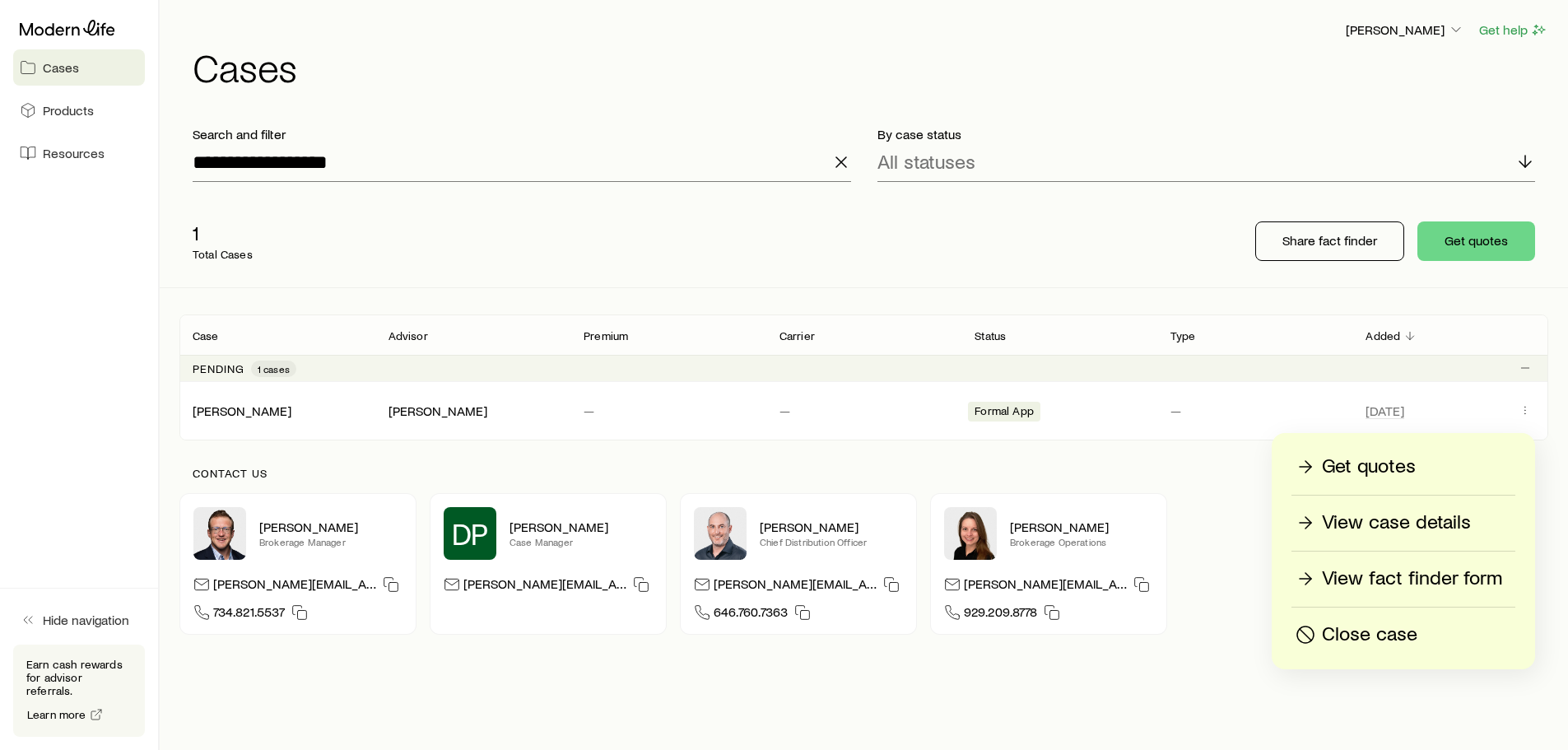
click at [1423, 575] on p "View fact finder form" at bounding box center [1412, 579] width 180 height 27
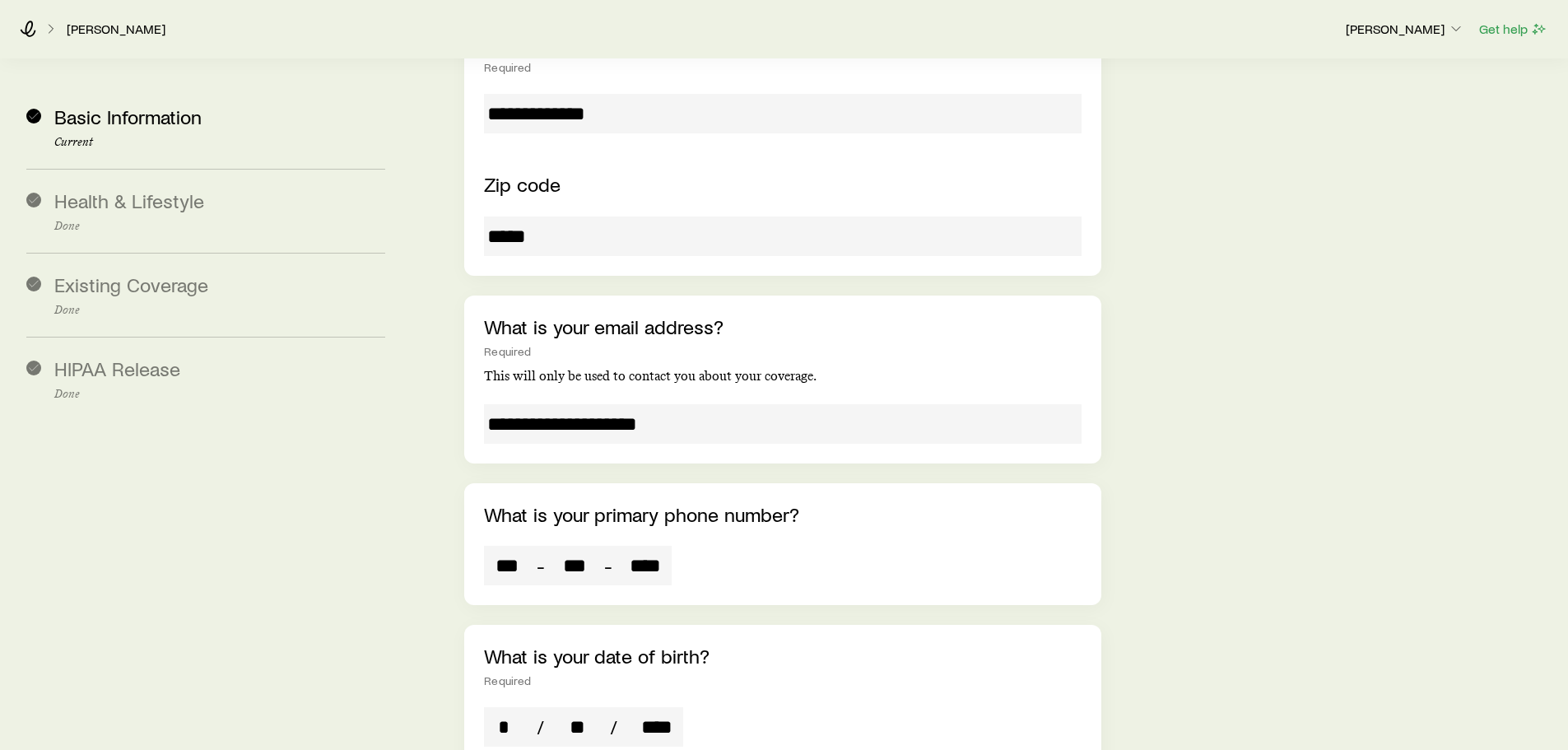
scroll to position [1152, 0]
